Goal: Information Seeking & Learning: Learn about a topic

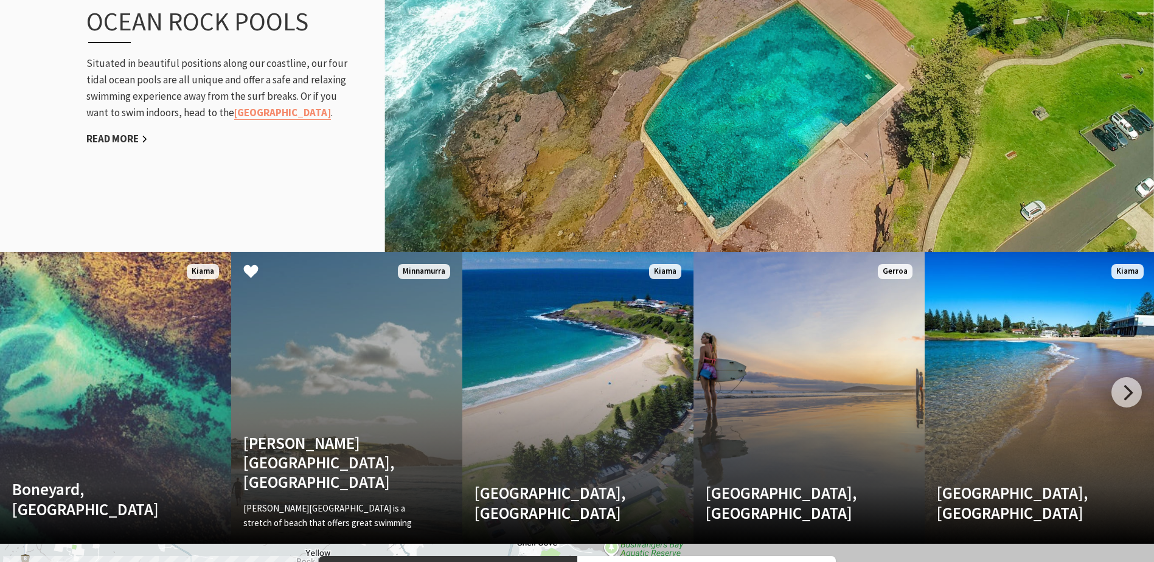
scroll to position [447, 1169]
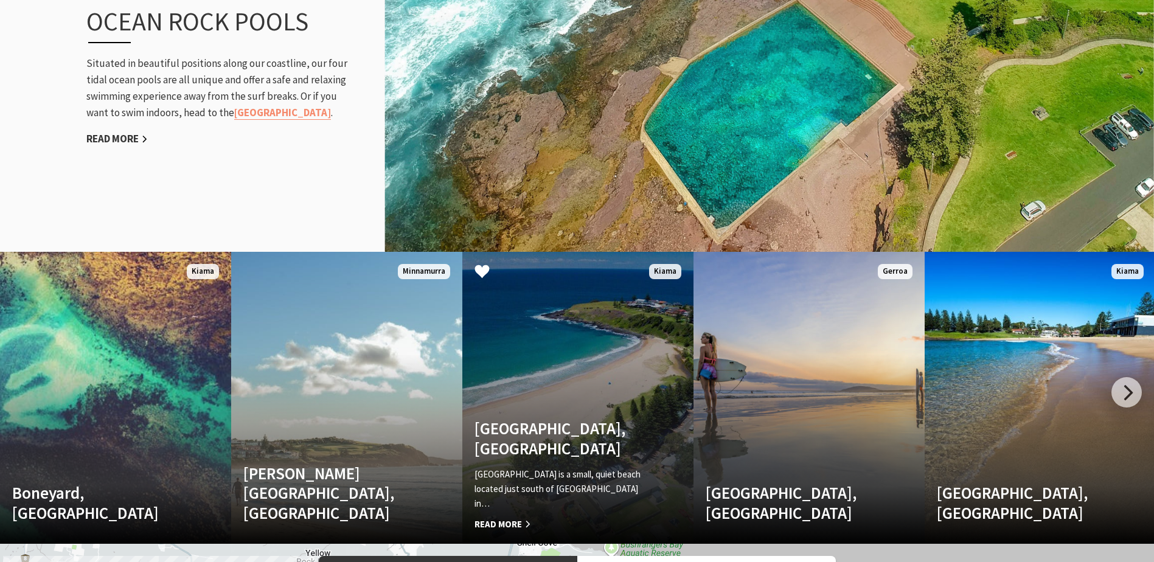
click at [550, 404] on link "Kendalls Beach, Kiama Kendalls Beach is a small, quiet beach located just south…" at bounding box center [577, 398] width 231 height 292
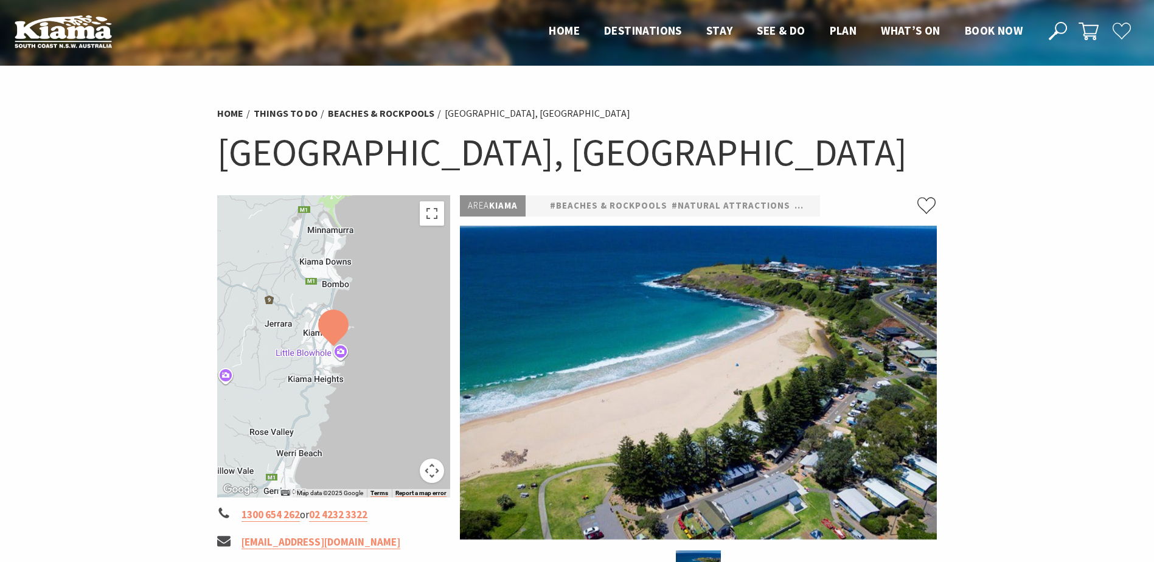
click at [799, 428] on img at bounding box center [698, 383] width 477 height 314
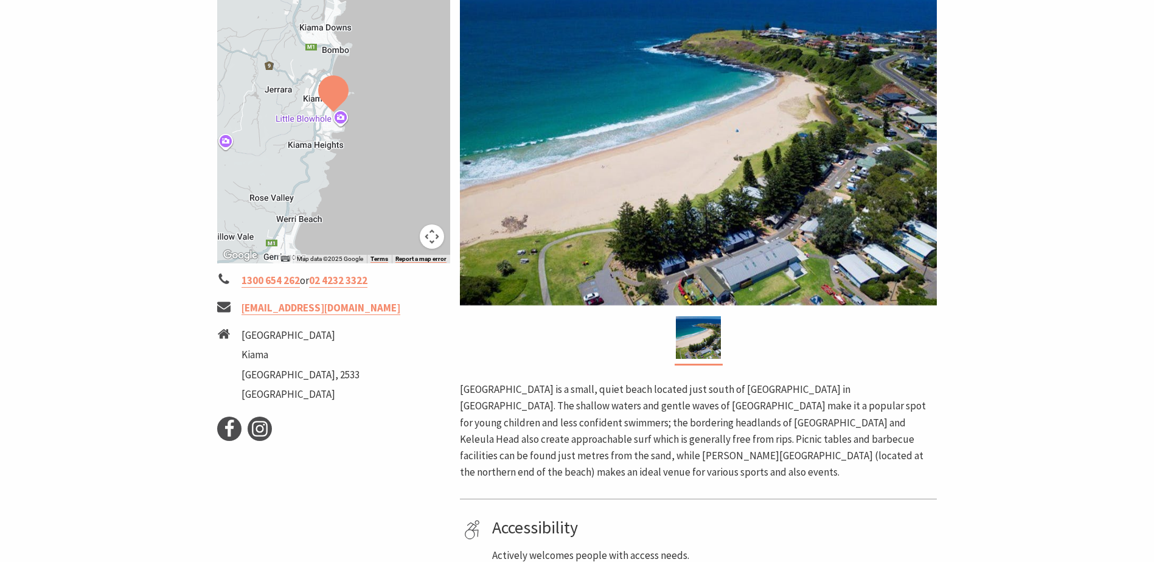
scroll to position [243, 0]
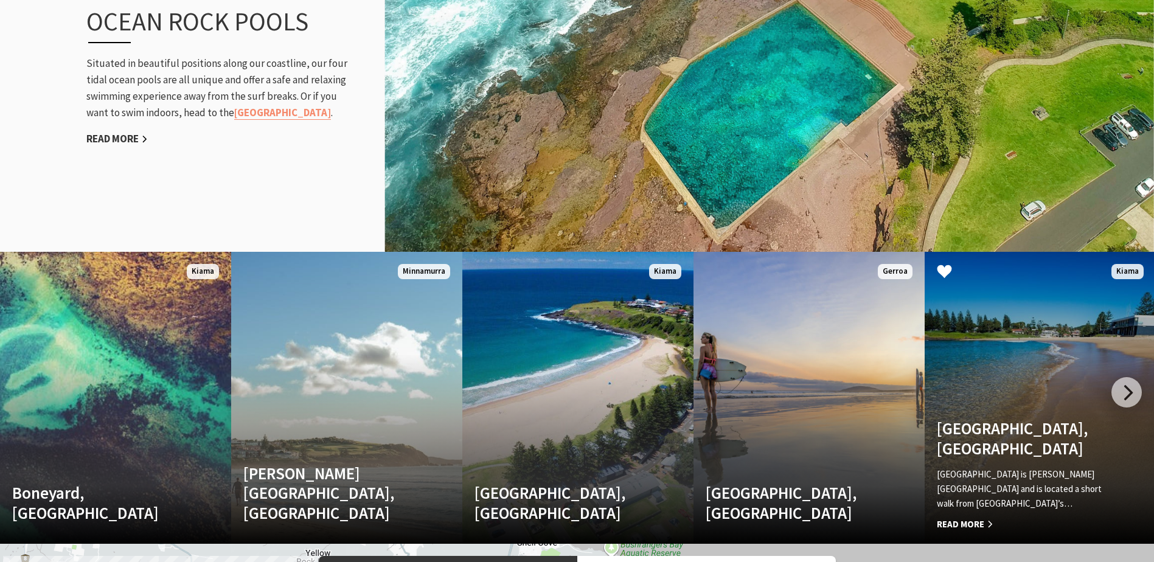
scroll to position [447, 1169]
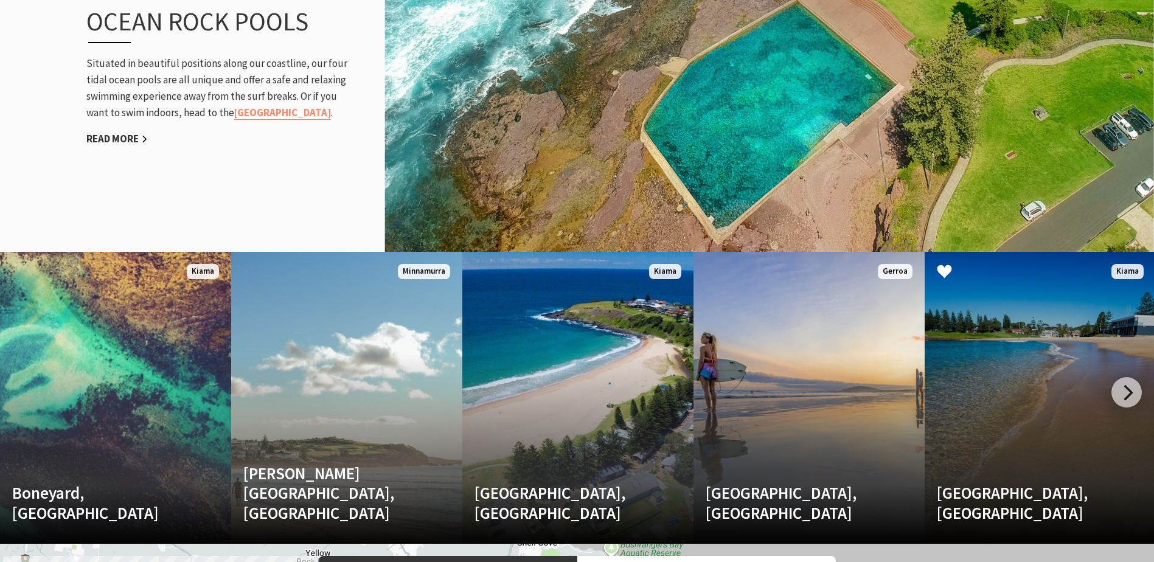
click at [1063, 395] on link "Surf Beach, Kiama Surf Beach is Kiama’s main beach and is located a short walk …" at bounding box center [1039, 398] width 231 height 292
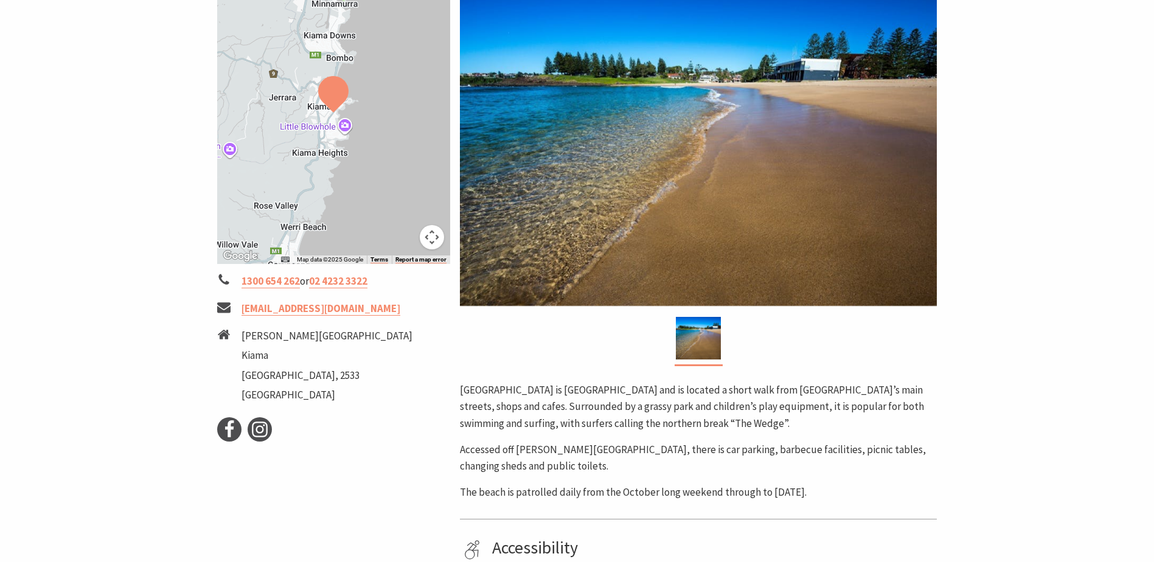
scroll to position [243, 0]
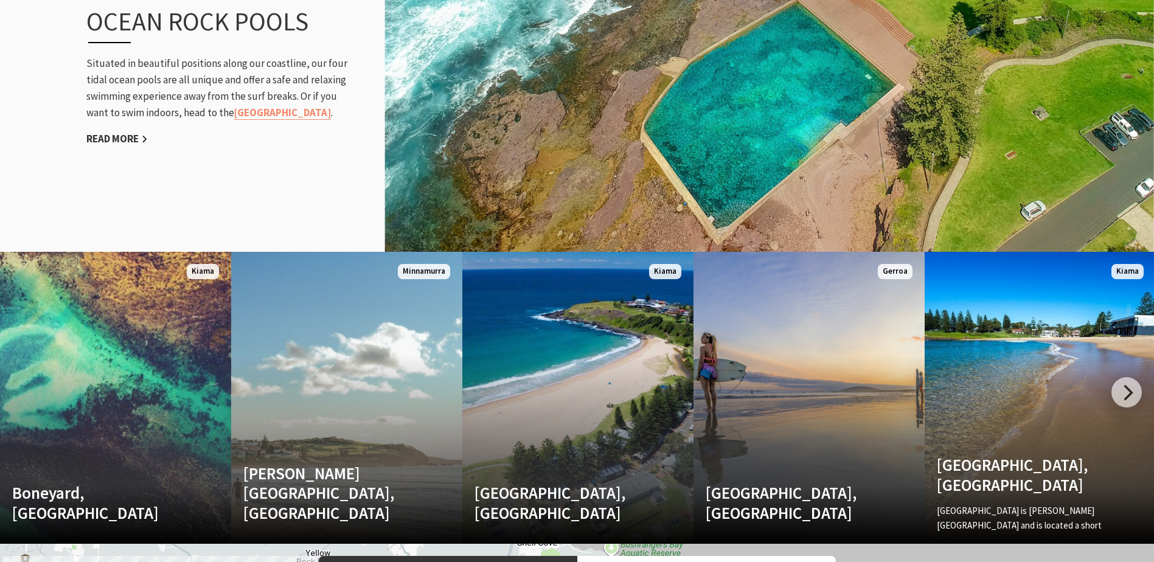
scroll to position [447, 1169]
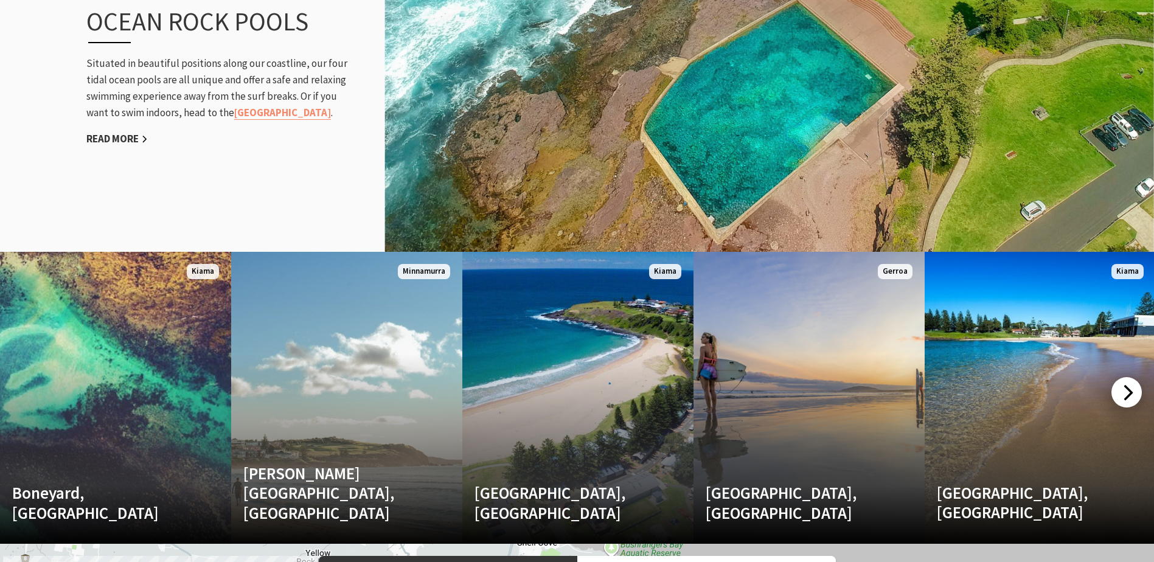
click at [1119, 393] on div at bounding box center [1126, 392] width 30 height 30
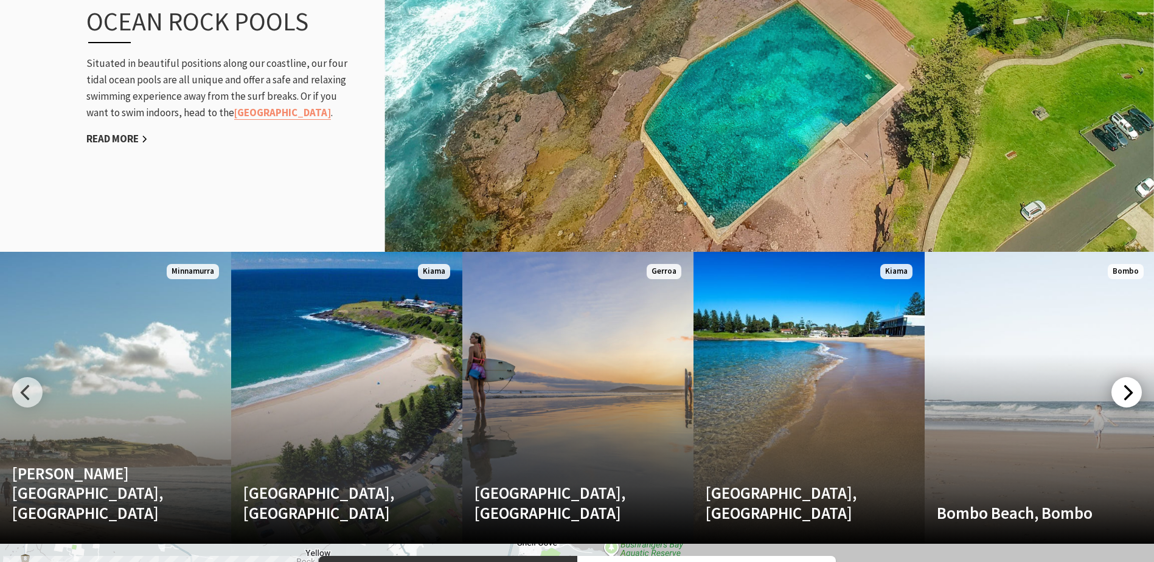
click at [1119, 393] on div at bounding box center [1126, 392] width 30 height 30
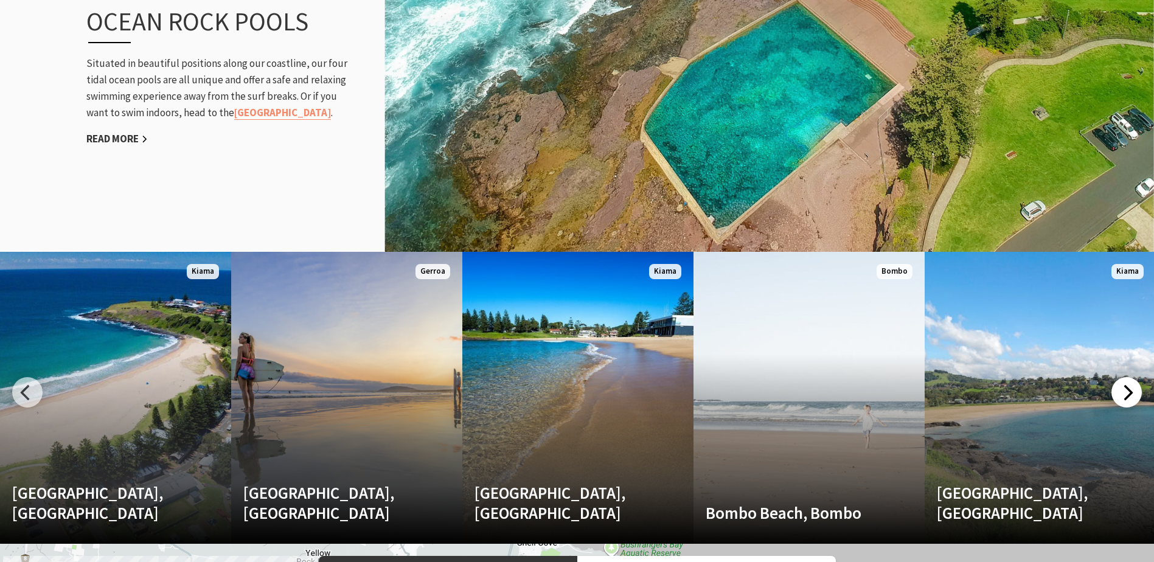
click at [1119, 393] on div at bounding box center [1126, 392] width 30 height 30
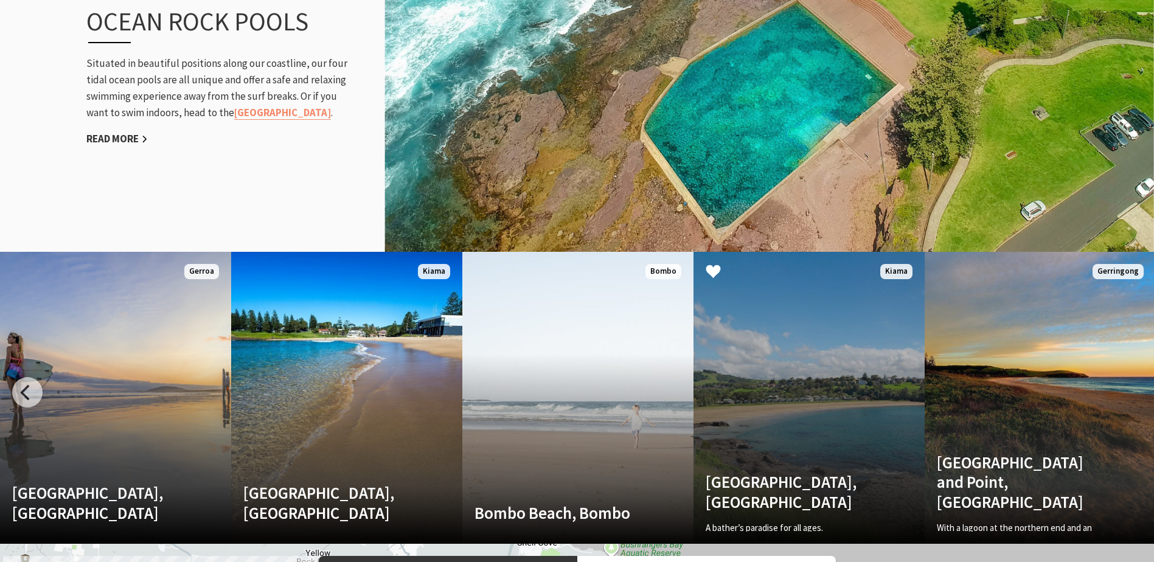
click at [799, 379] on link "Easts Beach, Kiama A bather’s paradise for all ages. Easts Beach is the souther…" at bounding box center [808, 398] width 231 height 292
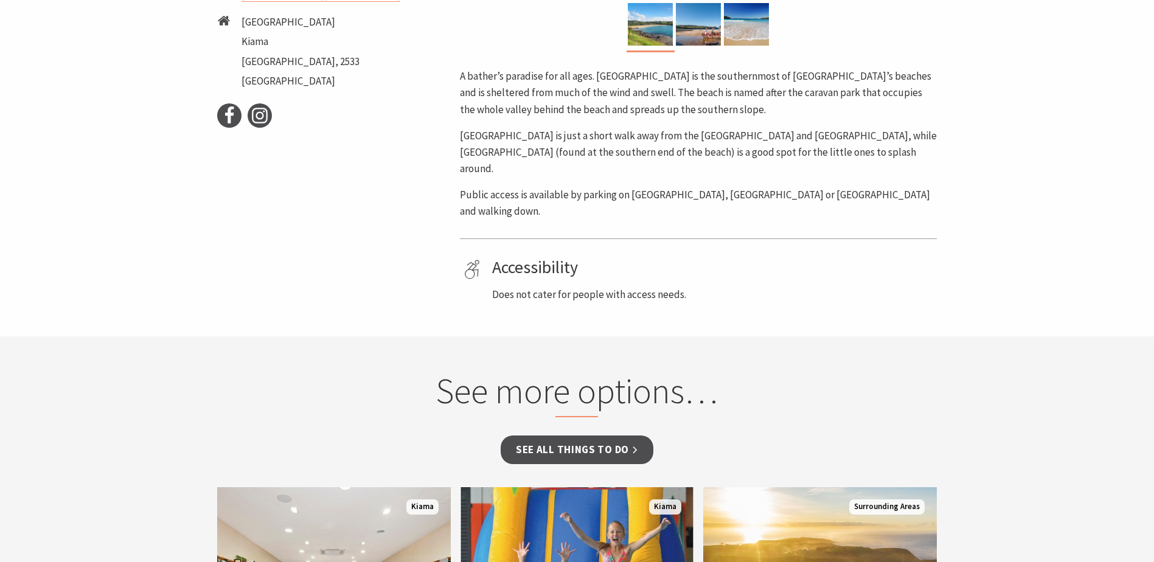
scroll to position [243, 0]
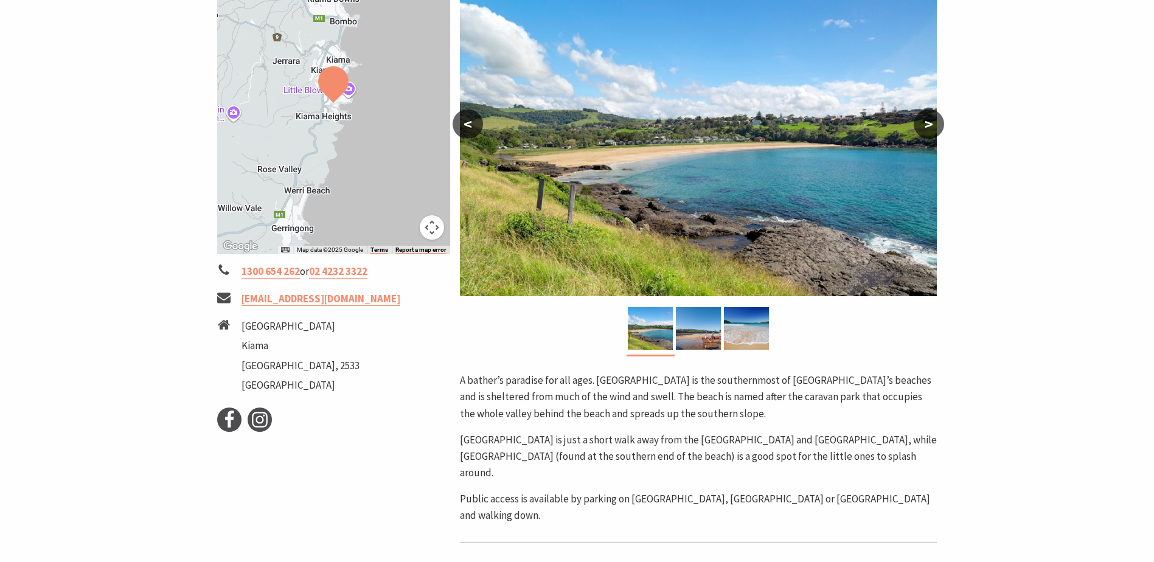
click at [937, 123] on button ">" at bounding box center [928, 123] width 30 height 29
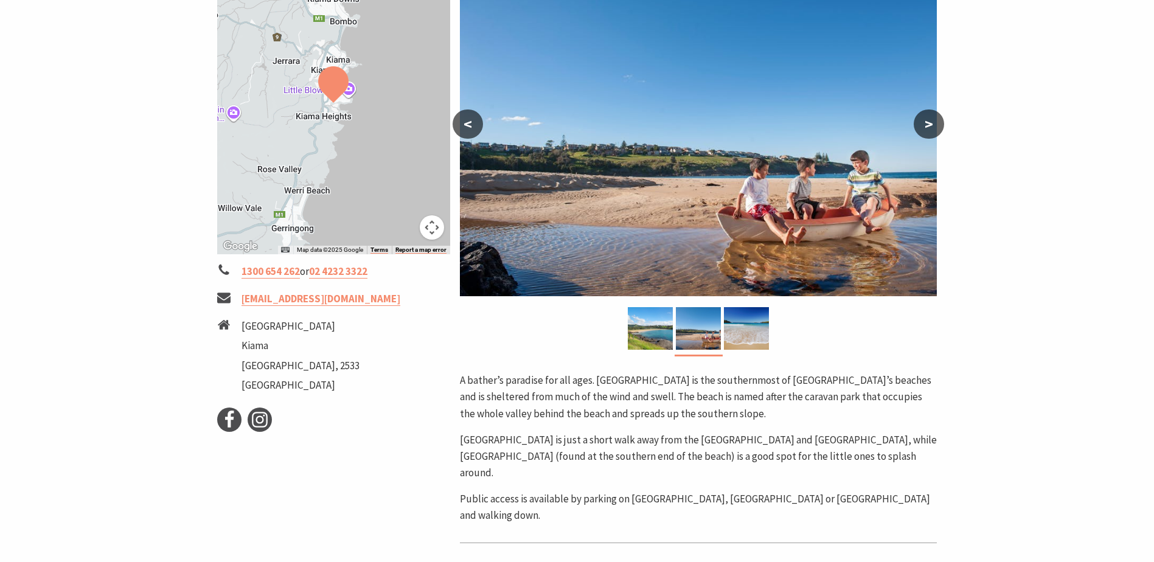
click at [937, 123] on button ">" at bounding box center [928, 123] width 30 height 29
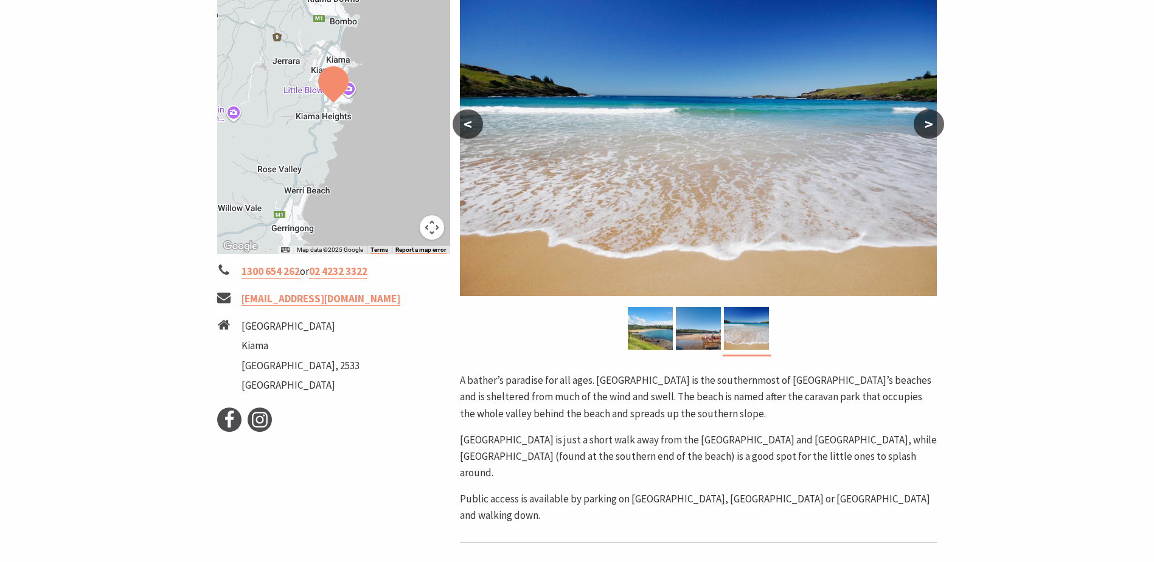
click at [937, 123] on button ">" at bounding box center [928, 123] width 30 height 29
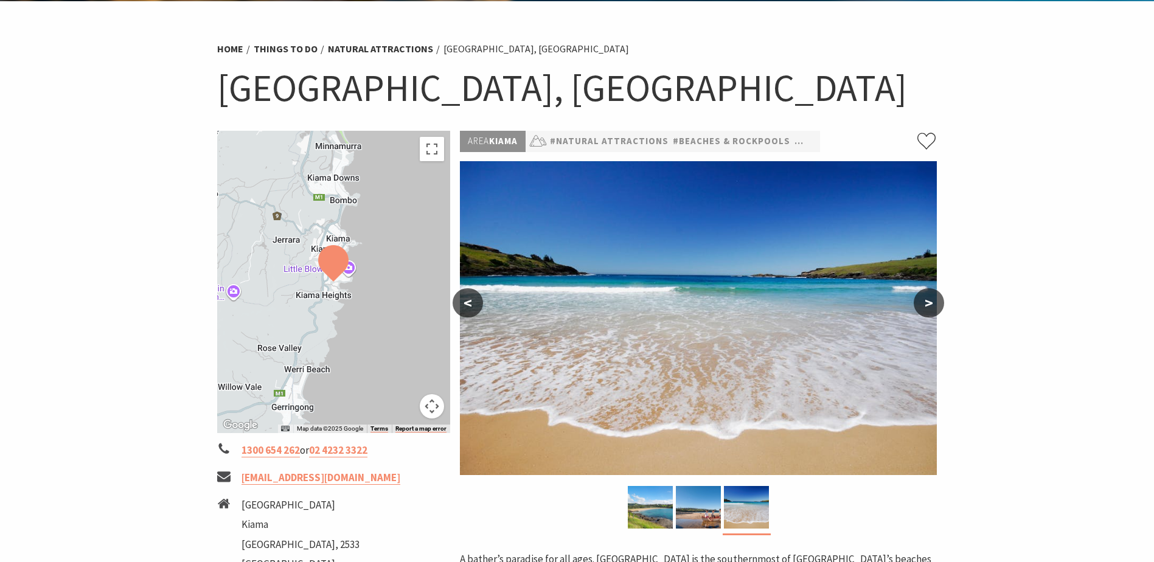
scroll to position [0, 0]
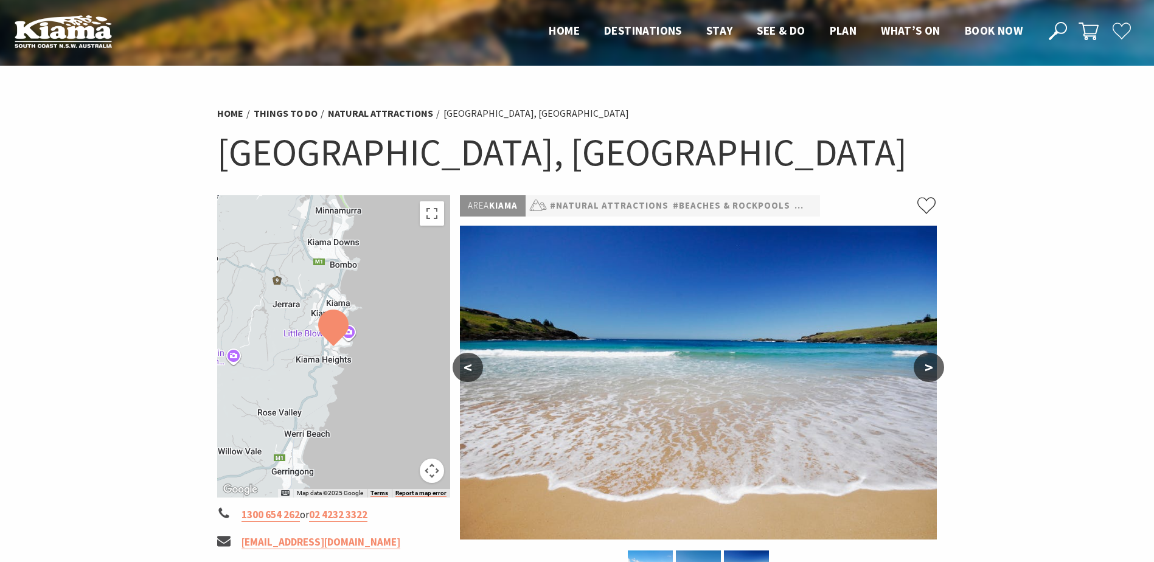
click at [929, 367] on button ">" at bounding box center [928, 367] width 30 height 29
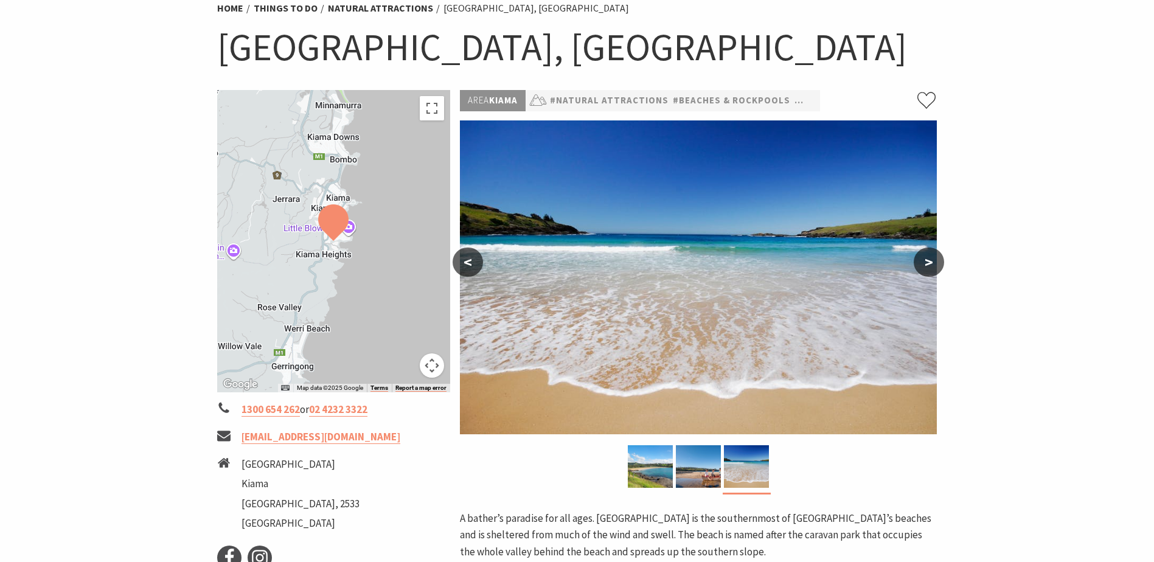
scroll to position [243, 0]
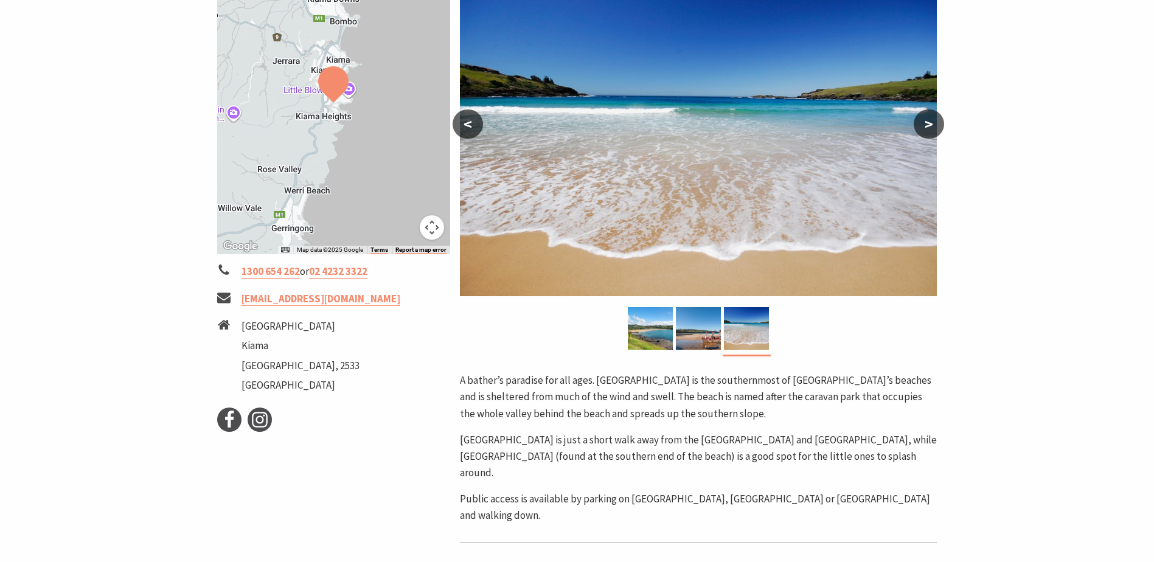
click at [920, 114] on button ">" at bounding box center [928, 123] width 30 height 29
click at [927, 113] on button ">" at bounding box center [928, 123] width 30 height 29
